Goal: Book appointment/travel/reservation

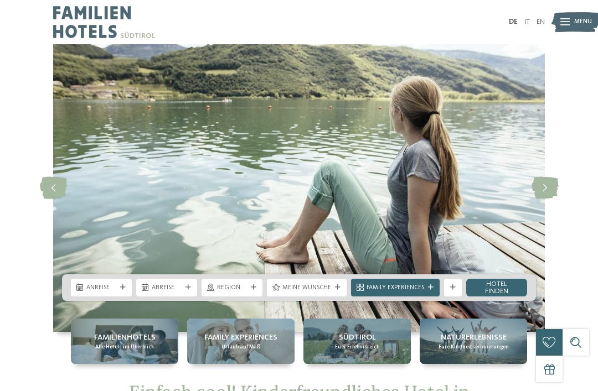
click at [123, 286] on icon at bounding box center [123, 288] width 6 height 6
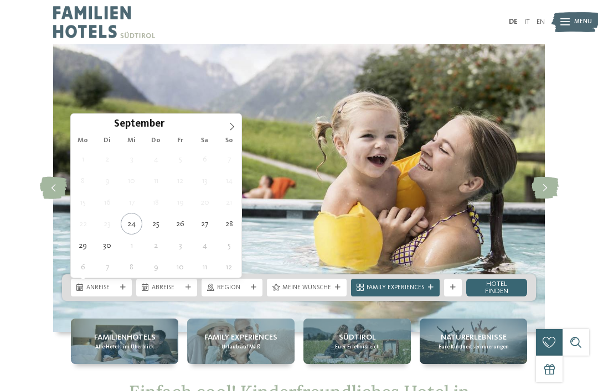
click at [229, 130] on icon at bounding box center [232, 127] width 8 height 8
click at [234, 129] on icon at bounding box center [232, 127] width 8 height 8
click at [235, 127] on icon at bounding box center [232, 127] width 8 height 8
type div "29.12.2025"
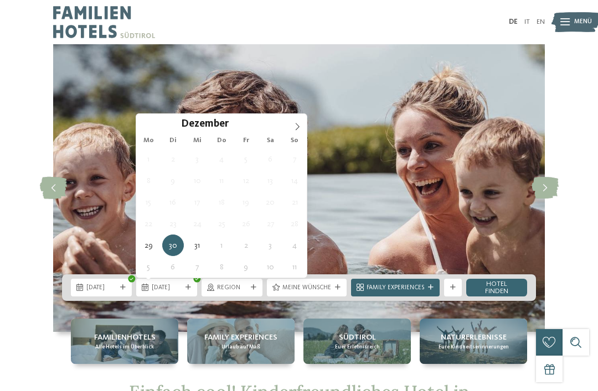
click at [296, 127] on icon at bounding box center [297, 127] width 8 height 8
type input "****"
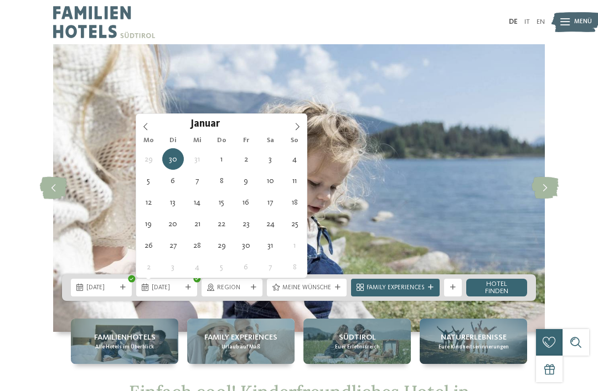
type div "03.01.2026"
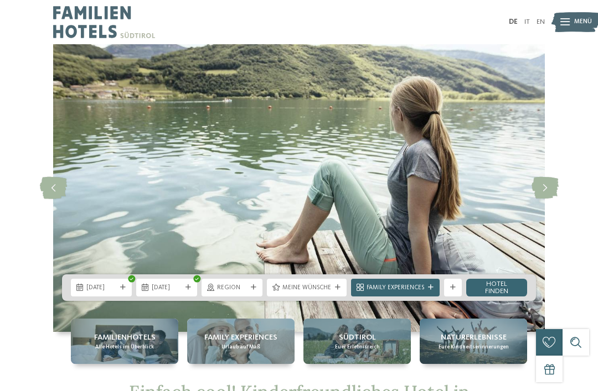
click at [258, 289] on div at bounding box center [253, 288] width 9 height 6
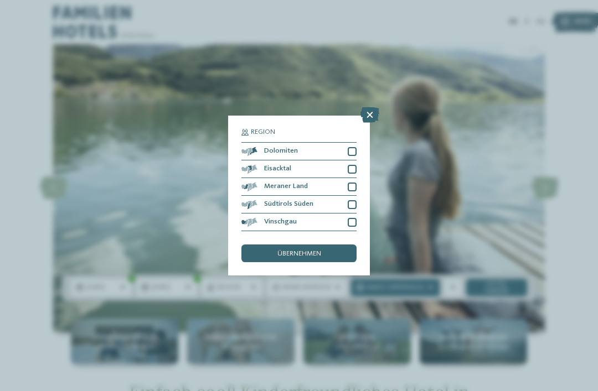
click at [355, 183] on div at bounding box center [352, 187] width 9 height 9
click at [355, 218] on div at bounding box center [352, 222] width 9 height 9
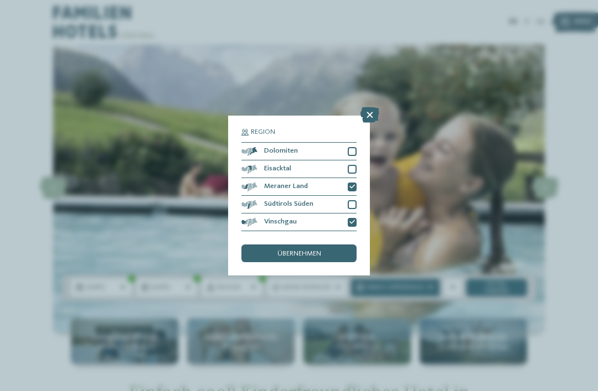
click at [301, 251] on span "übernehmen" at bounding box center [299, 254] width 44 height 7
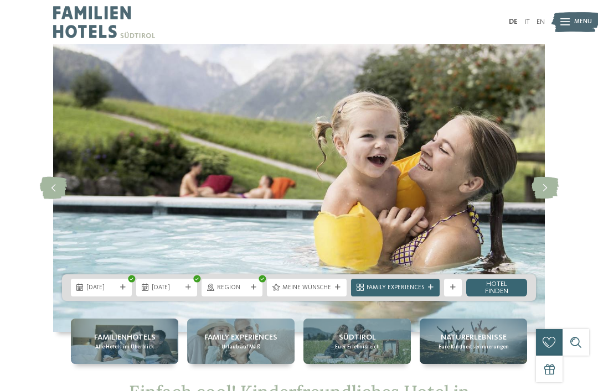
click at [340, 292] on div "Meine Wünsche" at bounding box center [307, 288] width 80 height 18
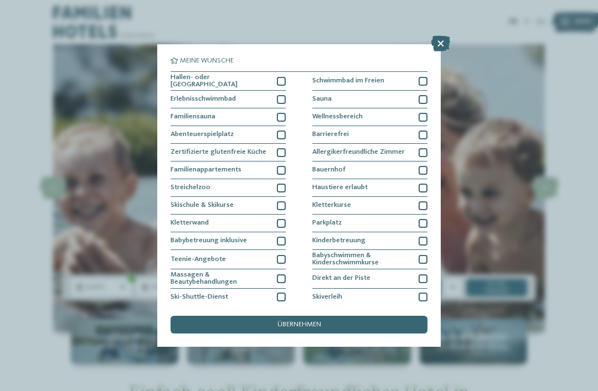
click at [278, 81] on div at bounding box center [281, 81] width 9 height 9
click at [279, 100] on div at bounding box center [281, 99] width 9 height 9
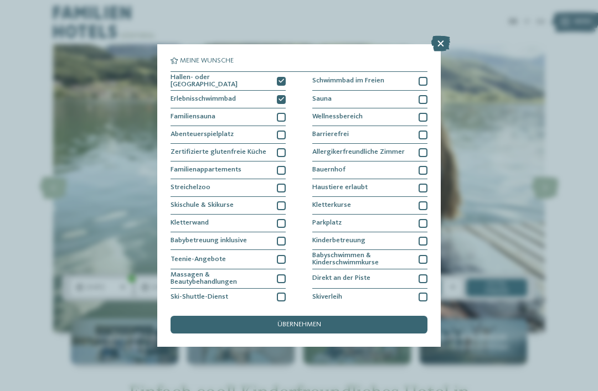
click at [300, 322] on span "übernehmen" at bounding box center [299, 325] width 44 height 7
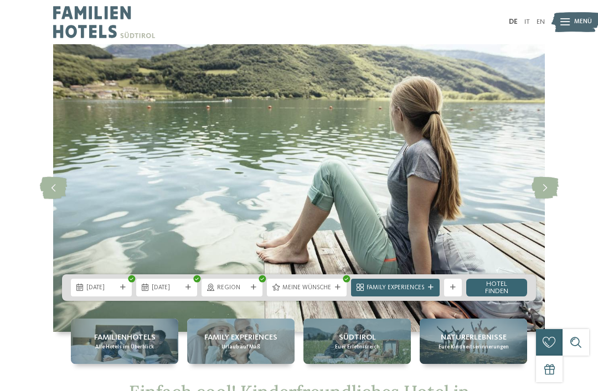
click at [427, 293] on div "Family Experiences" at bounding box center [395, 288] width 89 height 18
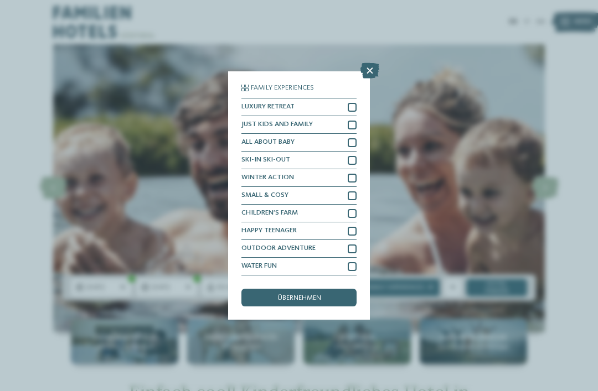
click at [354, 174] on div at bounding box center [352, 178] width 9 height 9
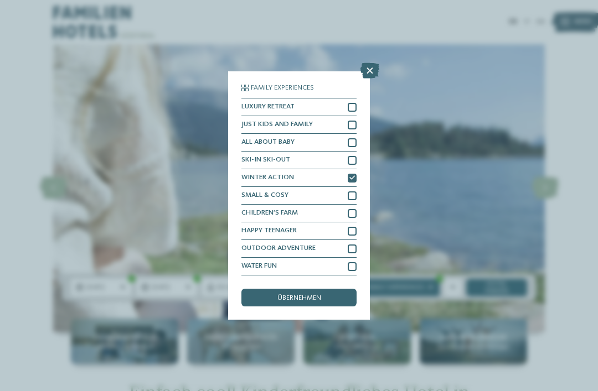
click at [301, 295] on span "übernehmen" at bounding box center [299, 298] width 44 height 7
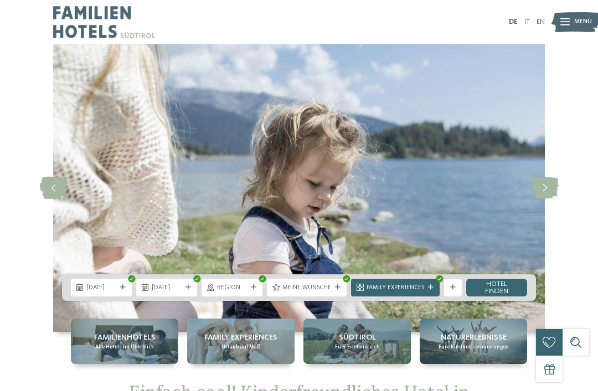
click at [503, 290] on link "Hotel finden" at bounding box center [496, 288] width 61 height 18
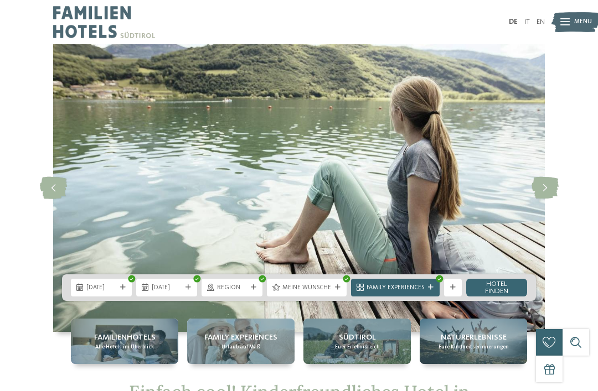
click at [433, 292] on div "Family Experiences" at bounding box center [395, 288] width 89 height 18
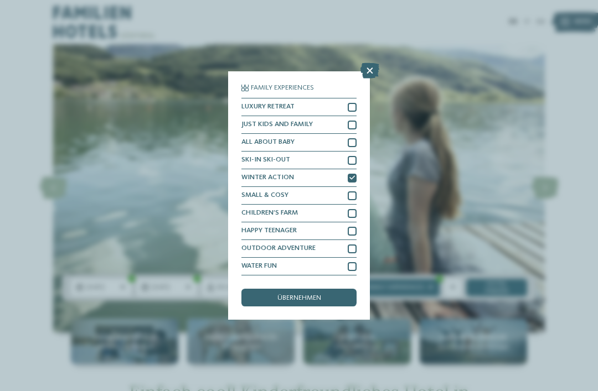
click at [352, 176] on icon at bounding box center [352, 179] width 6 height 6
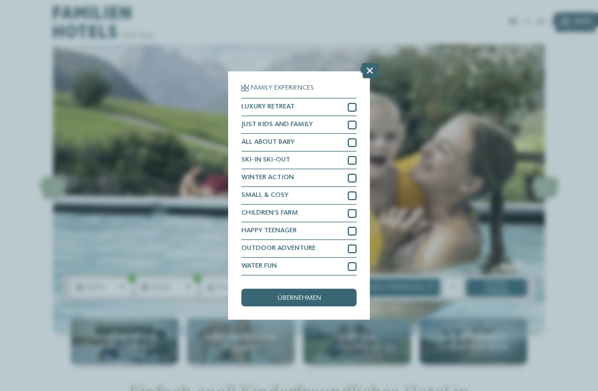
click at [370, 63] on icon at bounding box center [369, 71] width 19 height 16
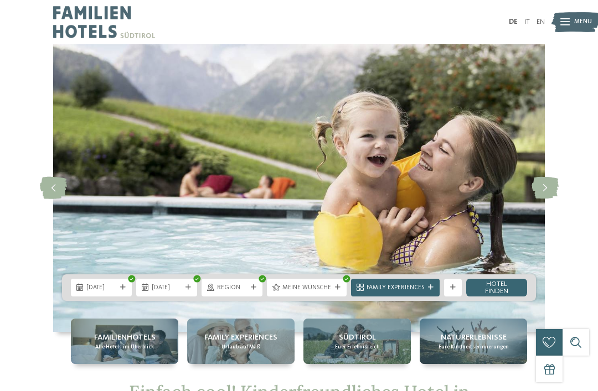
click at [340, 289] on div at bounding box center [337, 288] width 9 height 6
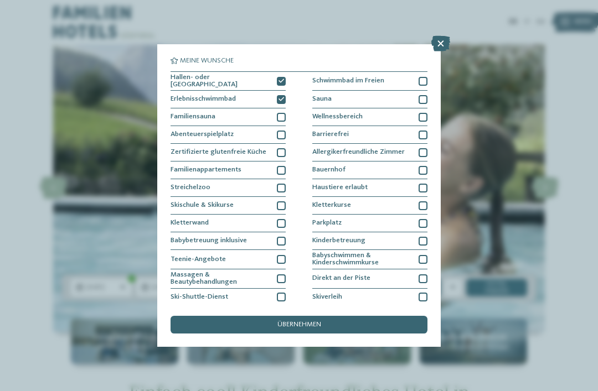
click at [337, 316] on div "übernehmen" at bounding box center [299, 325] width 257 height 18
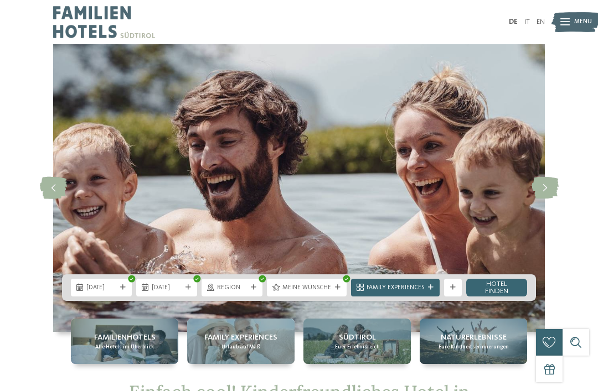
click at [505, 287] on link "Hotel finden" at bounding box center [496, 288] width 61 height 18
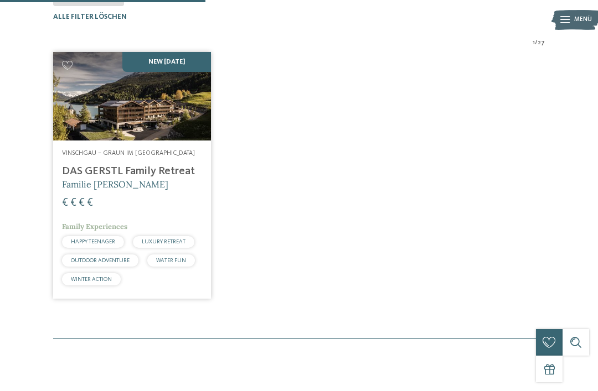
scroll to position [294, 0]
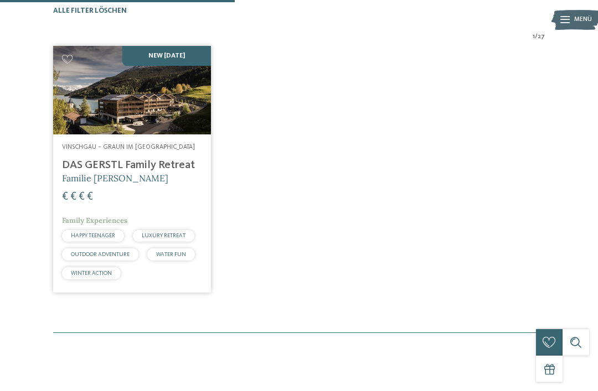
click at [131, 152] on address "Vinschgau – Graun im [GEOGRAPHIC_DATA]" at bounding box center [132, 147] width 140 height 9
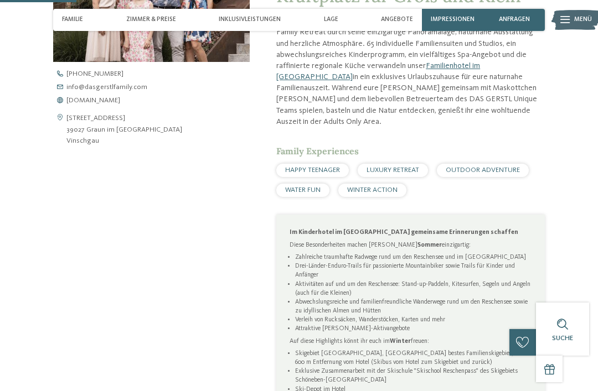
scroll to position [381, 0]
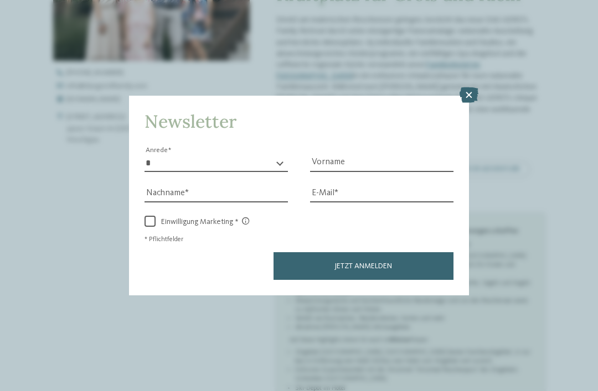
click at [468, 87] on icon at bounding box center [469, 95] width 19 height 16
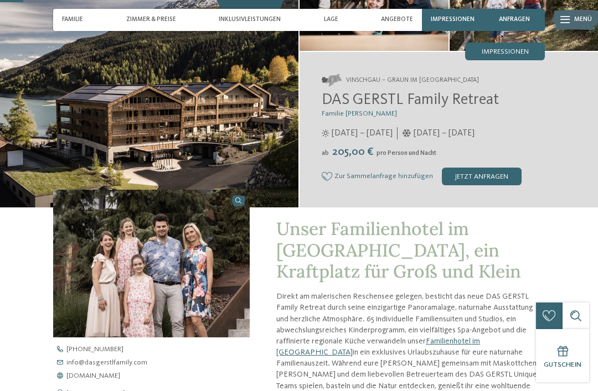
scroll to position [77, 0]
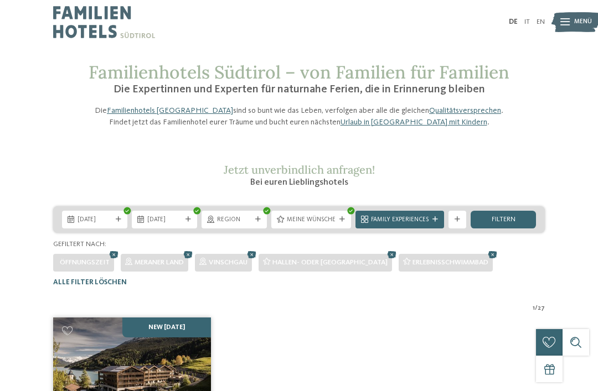
click at [431, 229] on div "Family Experiences" at bounding box center [399, 220] width 89 height 18
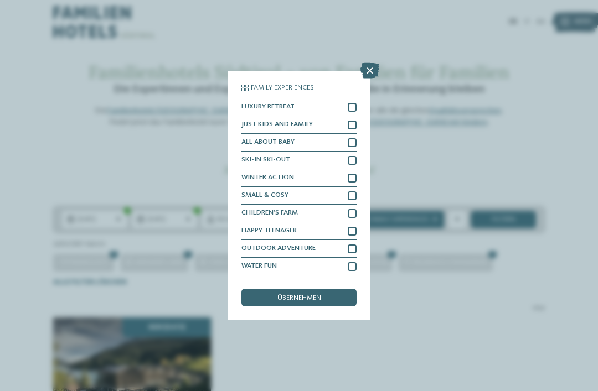
click at [301, 289] on div "übernehmen" at bounding box center [298, 298] width 115 height 18
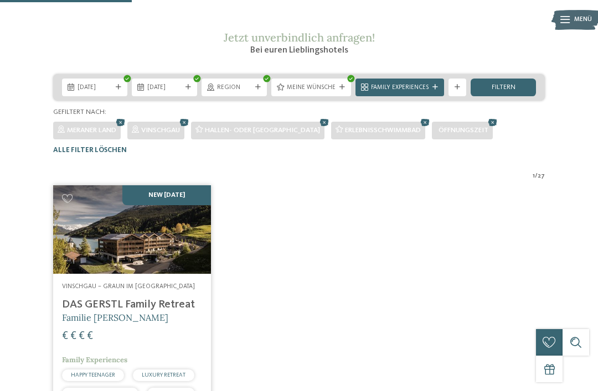
scroll to position [128, 0]
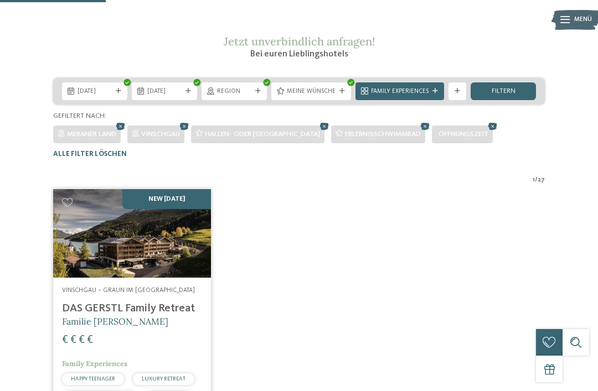
click at [259, 100] on div "Region" at bounding box center [234, 91] width 65 height 18
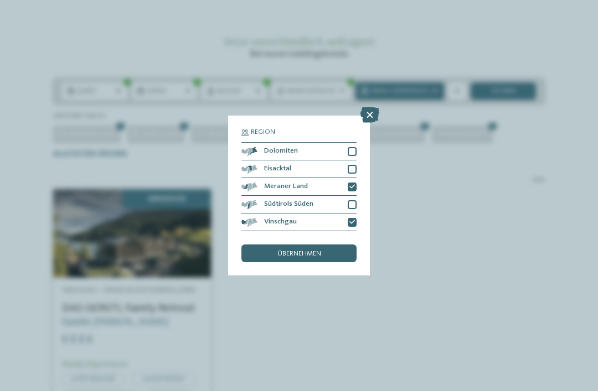
click at [354, 147] on div at bounding box center [352, 151] width 9 height 9
click at [295, 251] on span "übernehmen" at bounding box center [299, 254] width 44 height 7
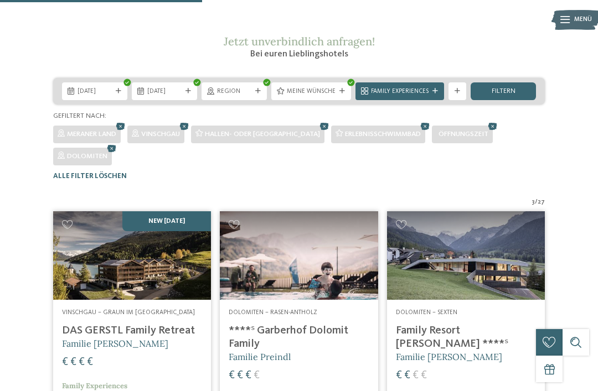
scroll to position [294, 0]
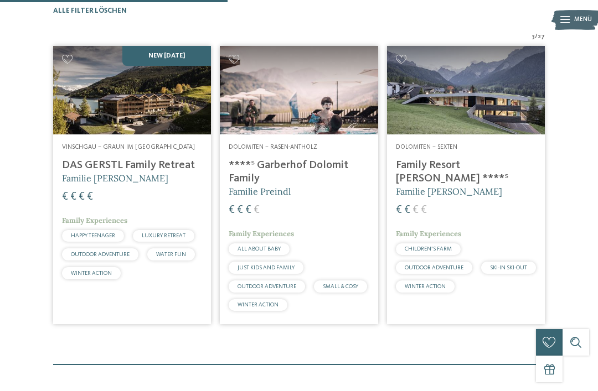
click at [312, 183] on h4 "****ˢ Garberhof Dolomit Family" at bounding box center [299, 172] width 140 height 27
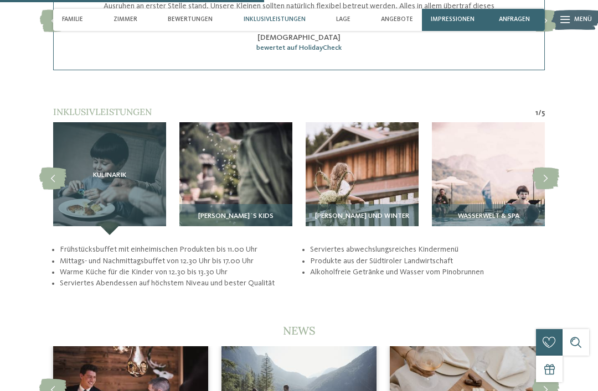
scroll to position [1611, 0]
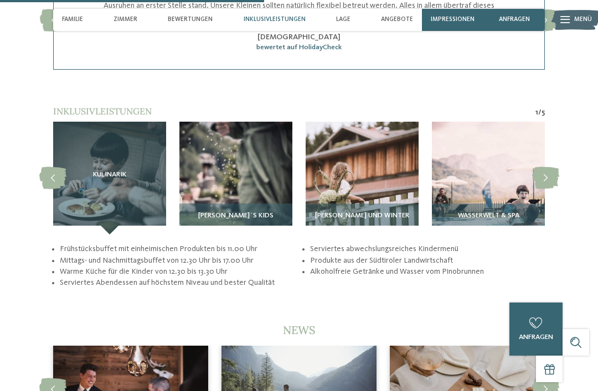
click at [504, 198] on img at bounding box center [488, 178] width 113 height 113
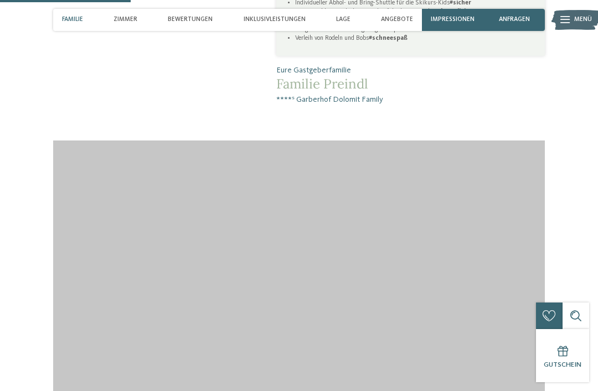
scroll to position [738, 0]
